Goal: Navigation & Orientation: Go to known website

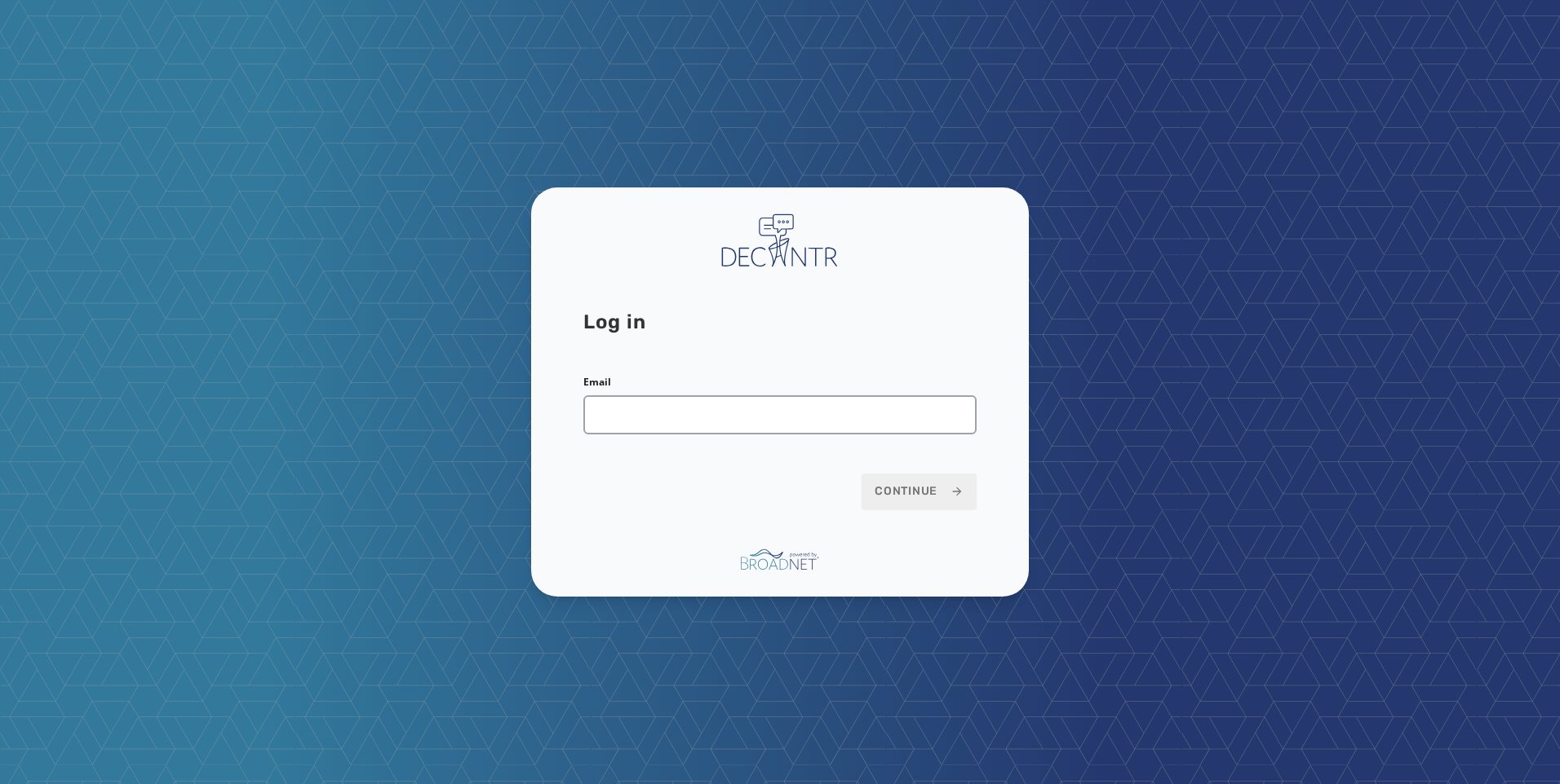
click at [720, 387] on div "Email" at bounding box center [780, 405] width 394 height 59
click at [731, 411] on input "Email" at bounding box center [780, 415] width 394 height 39
type input "**********"
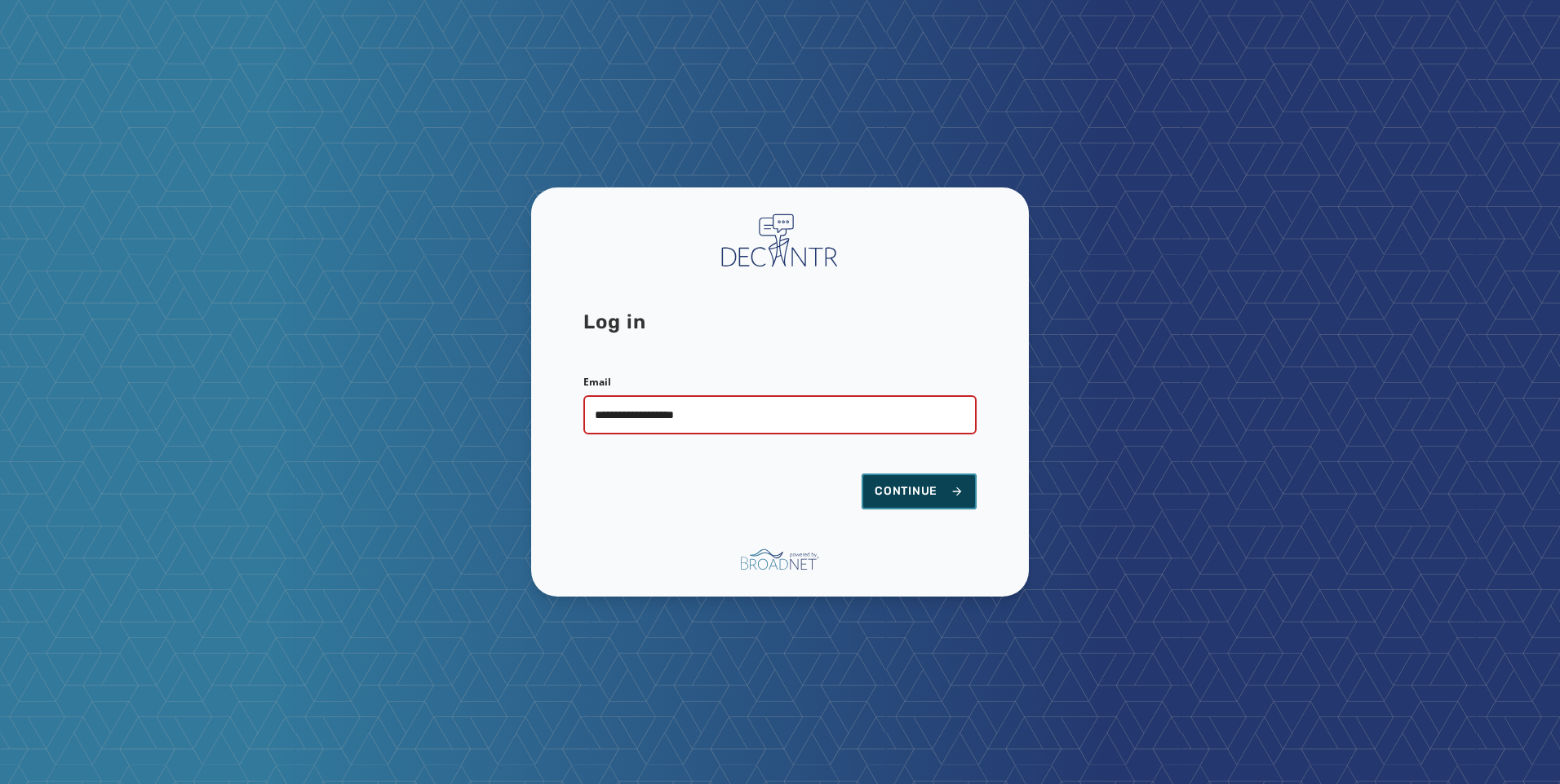
click at [927, 487] on span "Continue" at bounding box center [919, 492] width 89 height 16
